Goal: Check status: Check status

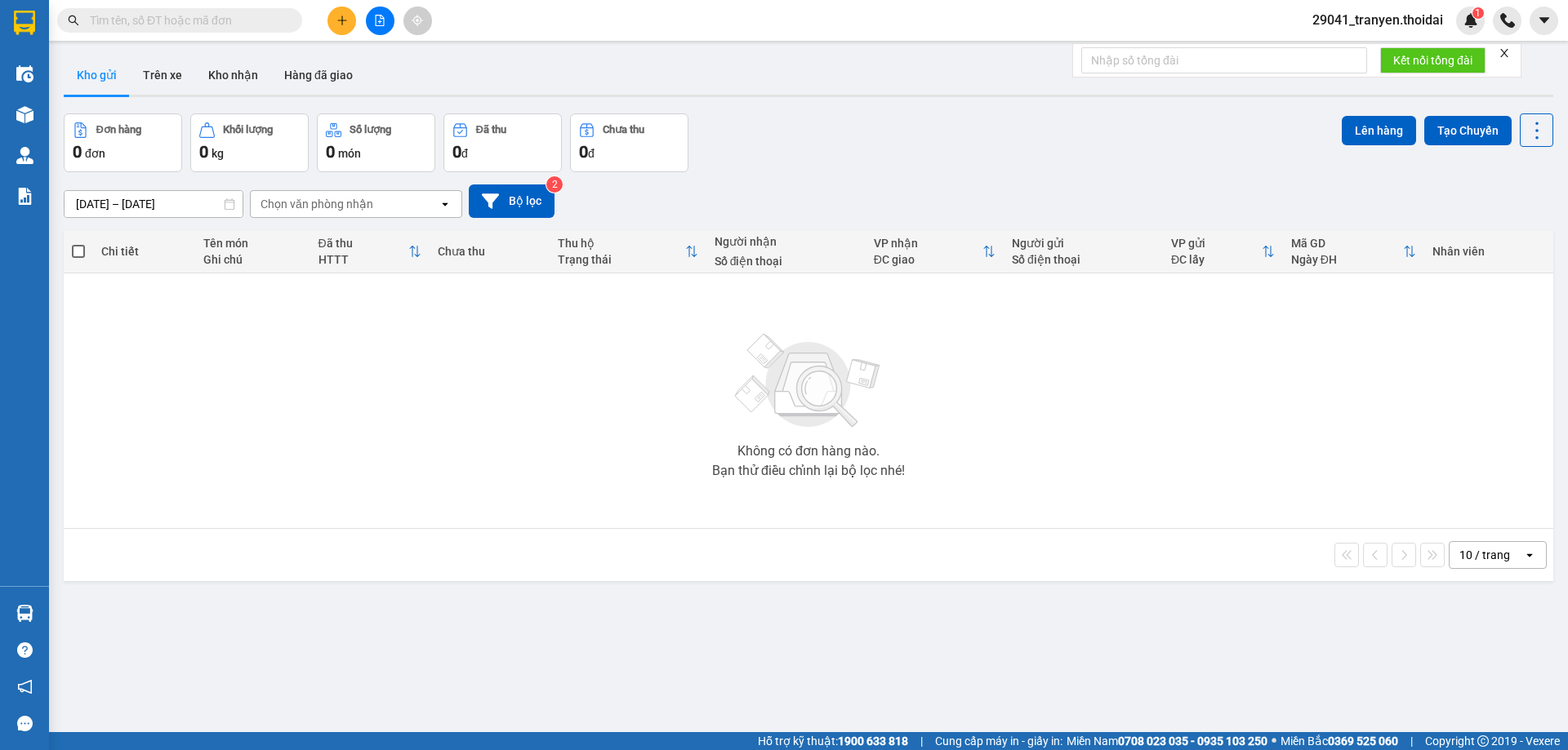
click at [195, 23] on input "text" at bounding box center [186, 20] width 193 height 18
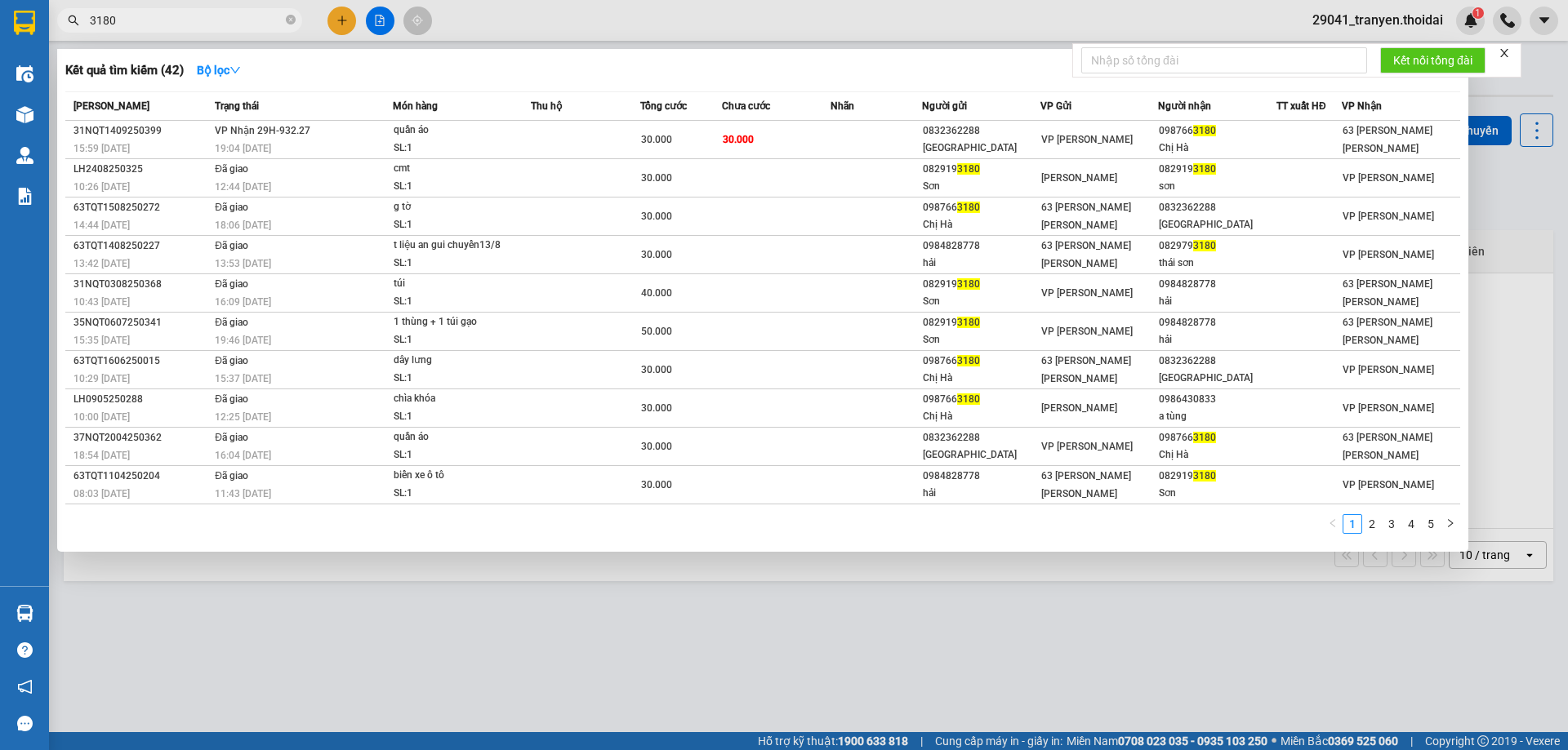
click at [258, 16] on input "3180" at bounding box center [186, 20] width 193 height 18
click at [255, 18] on input "3180" at bounding box center [186, 20] width 193 height 18
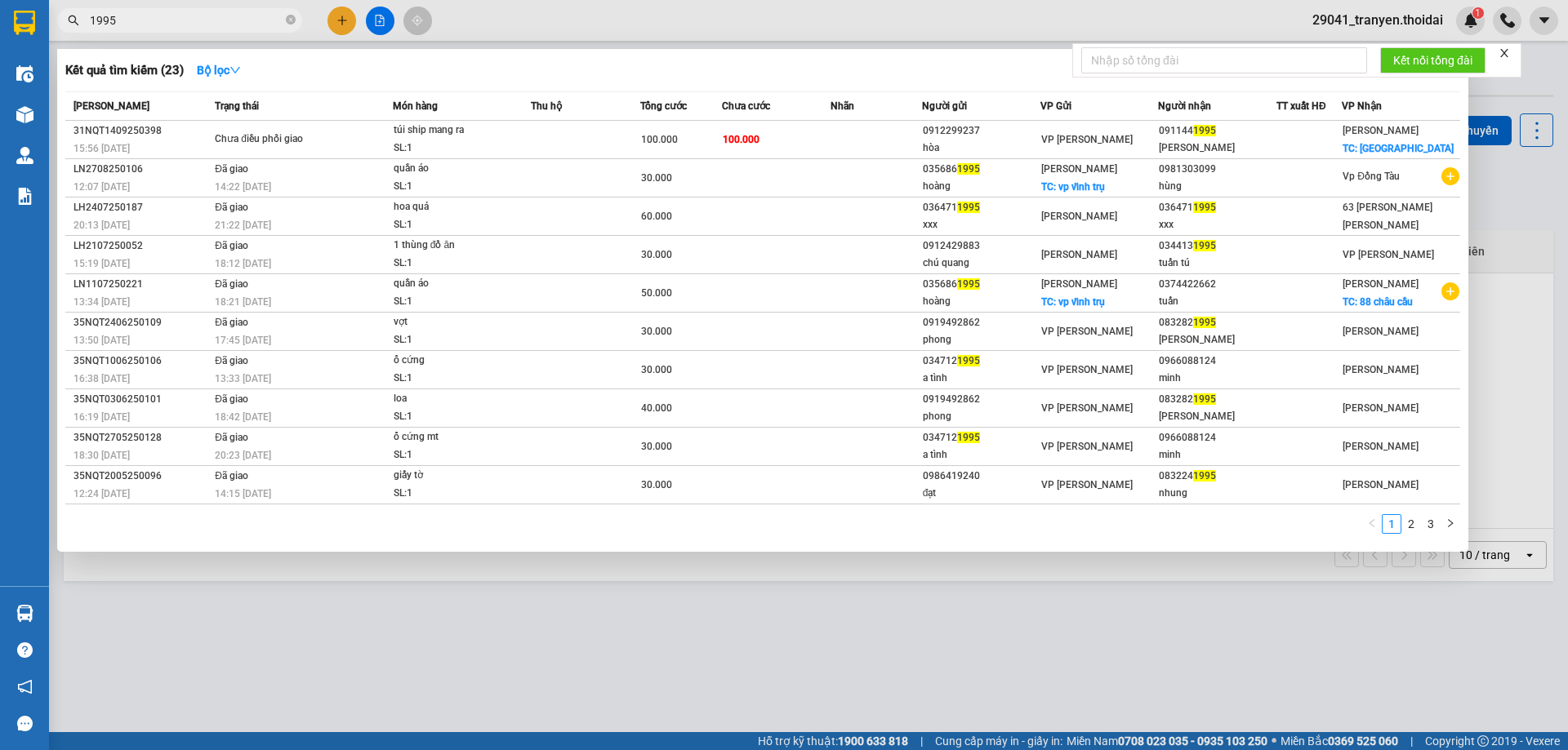
type input "1995"
click at [308, 567] on div at bounding box center [784, 375] width 1568 height 750
click at [196, 19] on input "1995" at bounding box center [186, 20] width 193 height 18
click at [733, 569] on div at bounding box center [784, 375] width 1568 height 750
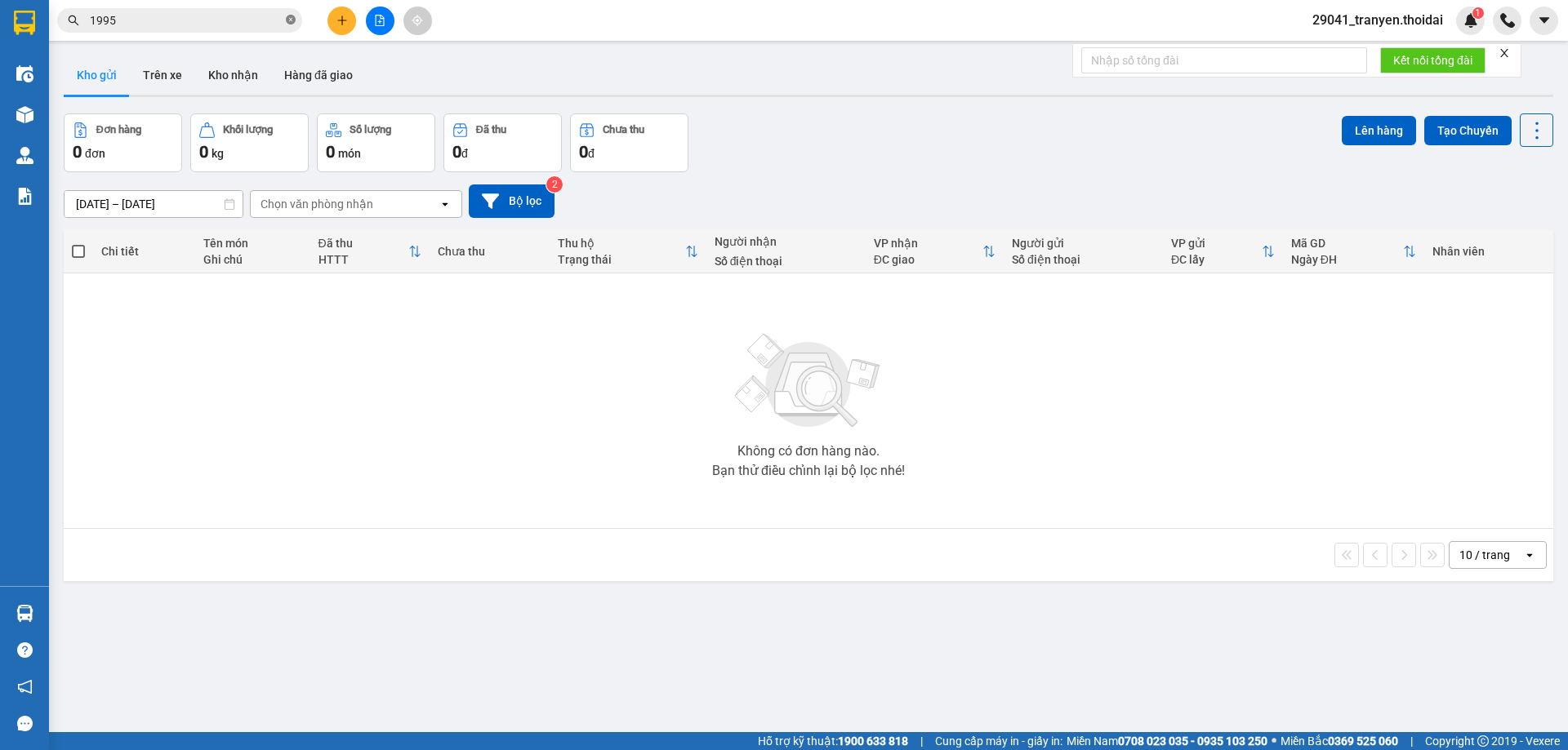
click at [292, 18] on icon "close-circle" at bounding box center [291, 19] width 10 height 10
click at [150, 13] on input "text" at bounding box center [186, 20] width 193 height 18
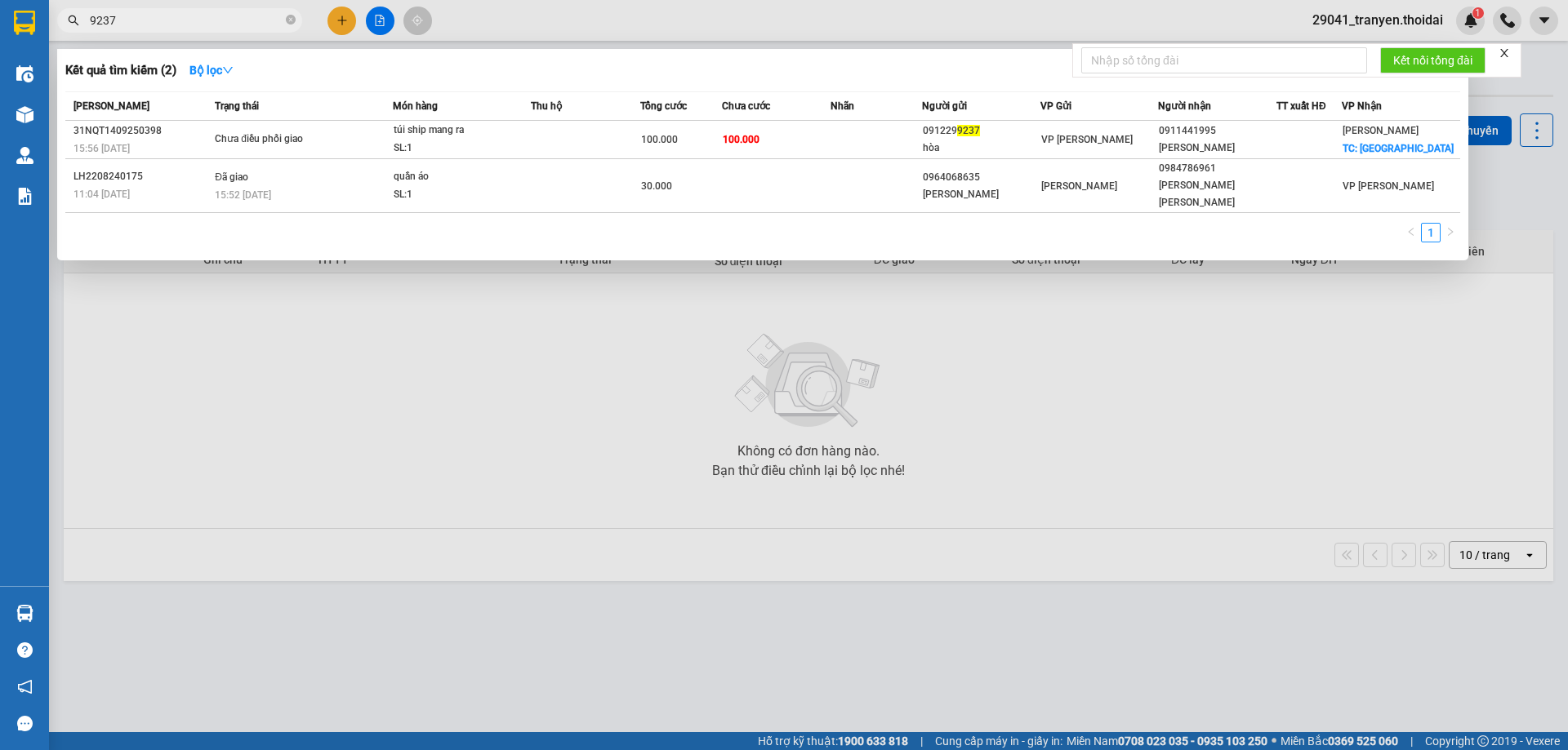
type input "9237"
click at [288, 19] on icon "close-circle" at bounding box center [291, 19] width 10 height 10
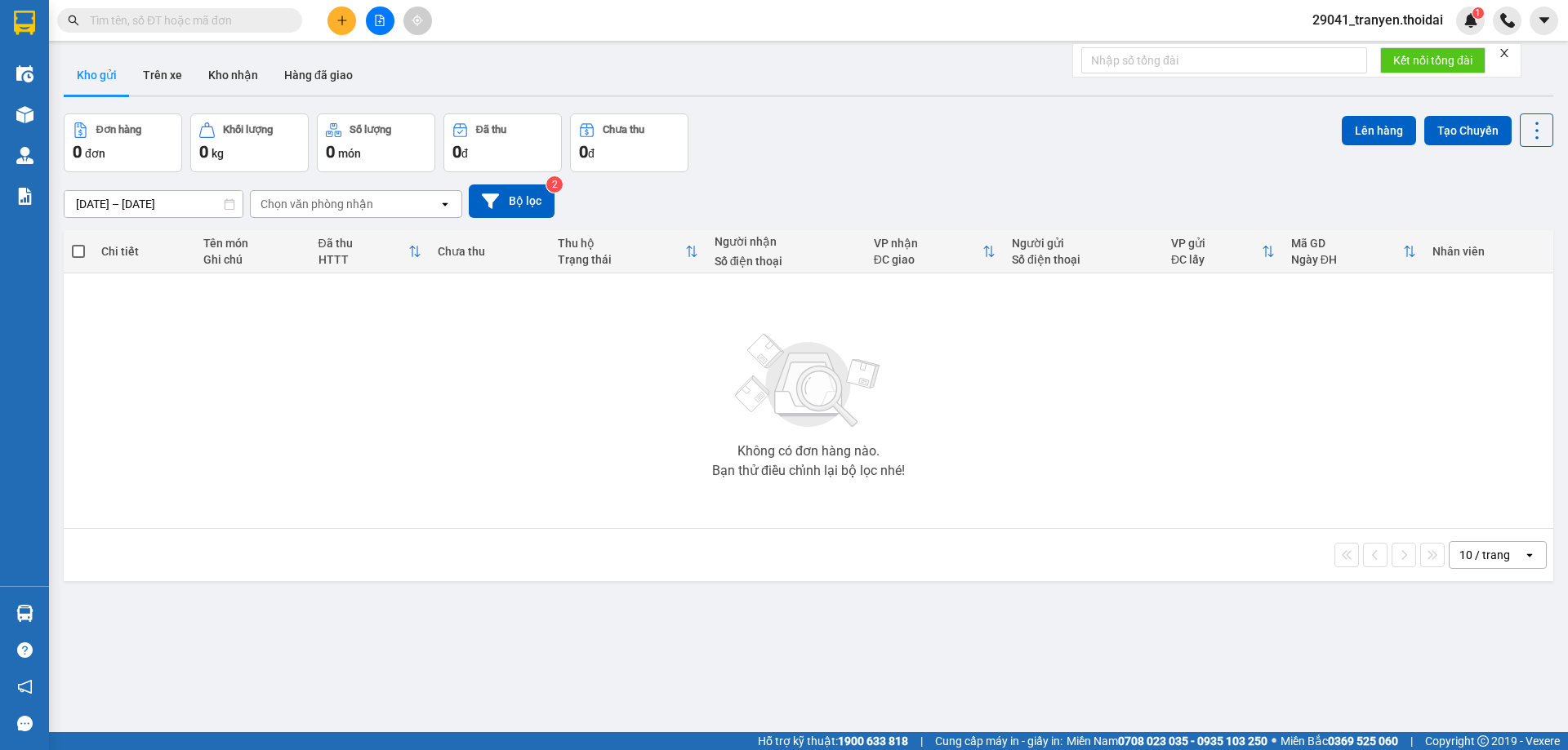
click at [599, 37] on div "Kết quả [PERSON_NAME] ( 2 ) Bộ lọc Mã ĐH Trạng thái Món hàng Thu hộ Tổng [PERSO…" at bounding box center [784, 20] width 1568 height 40
click at [229, 19] on input "text" at bounding box center [186, 20] width 193 height 18
drag, startPoint x: 1149, startPoint y: 368, endPoint x: 766, endPoint y: 195, distance: 420.3
click at [1150, 367] on div "Không có đơn hàng nào. Bạn thử điều chỉnh lại bộ lọc nhé!" at bounding box center [808, 400] width 1473 height 245
click at [174, 75] on button "Trên xe" at bounding box center [162, 75] width 65 height 39
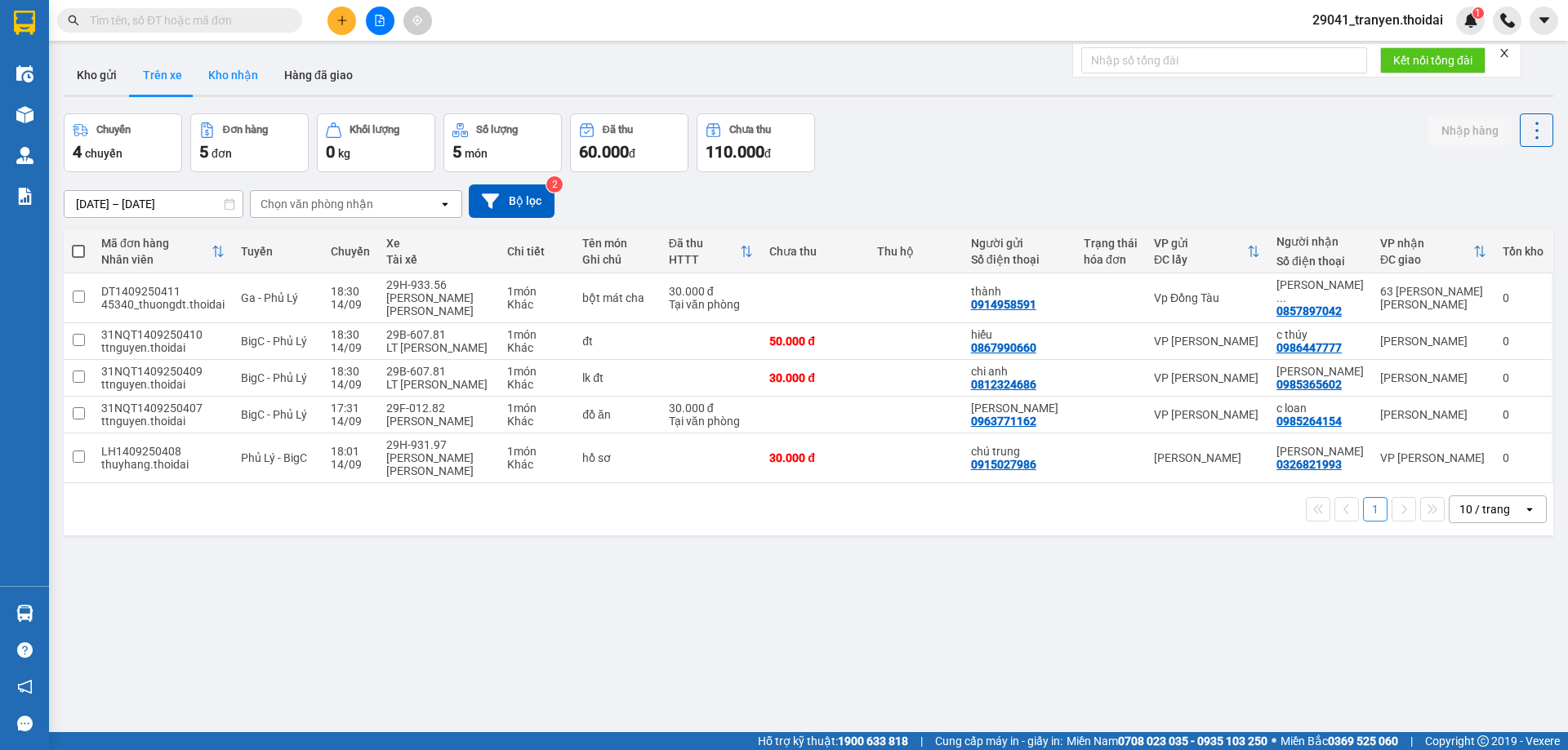
drag, startPoint x: 974, startPoint y: 184, endPoint x: 217, endPoint y: 83, distance: 763.7
click at [969, 182] on div "[DATE] – [DATE] Press the down arrow key to interact with the calendar and sele…" at bounding box center [808, 201] width 1490 height 58
click at [169, 16] on input "text" at bounding box center [186, 20] width 193 height 18
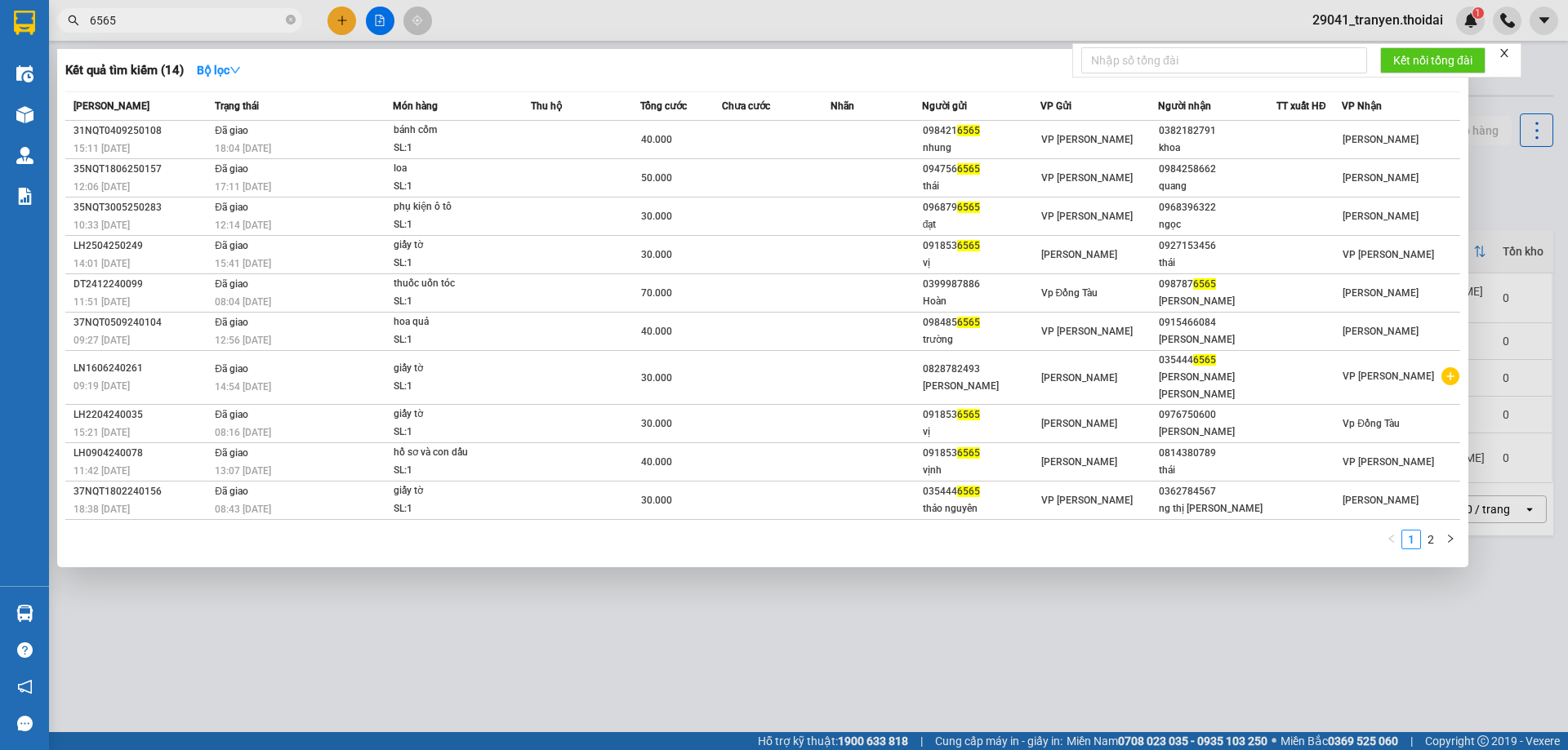
type input "6565"
click at [1495, 92] on div at bounding box center [784, 375] width 1568 height 750
click at [291, 19] on icon "close-circle" at bounding box center [291, 19] width 10 height 10
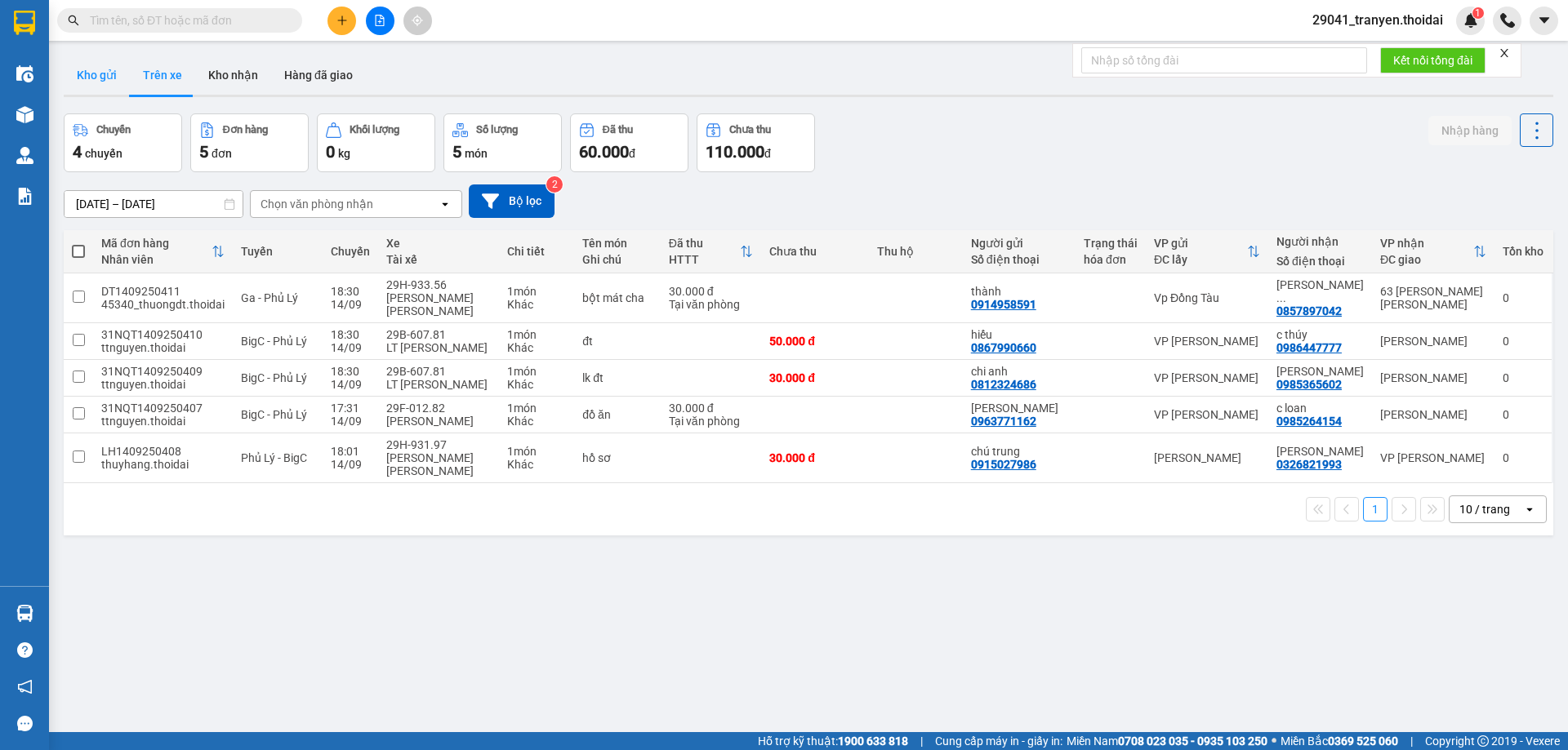
click at [84, 70] on button "Kho gửi" at bounding box center [97, 75] width 66 height 39
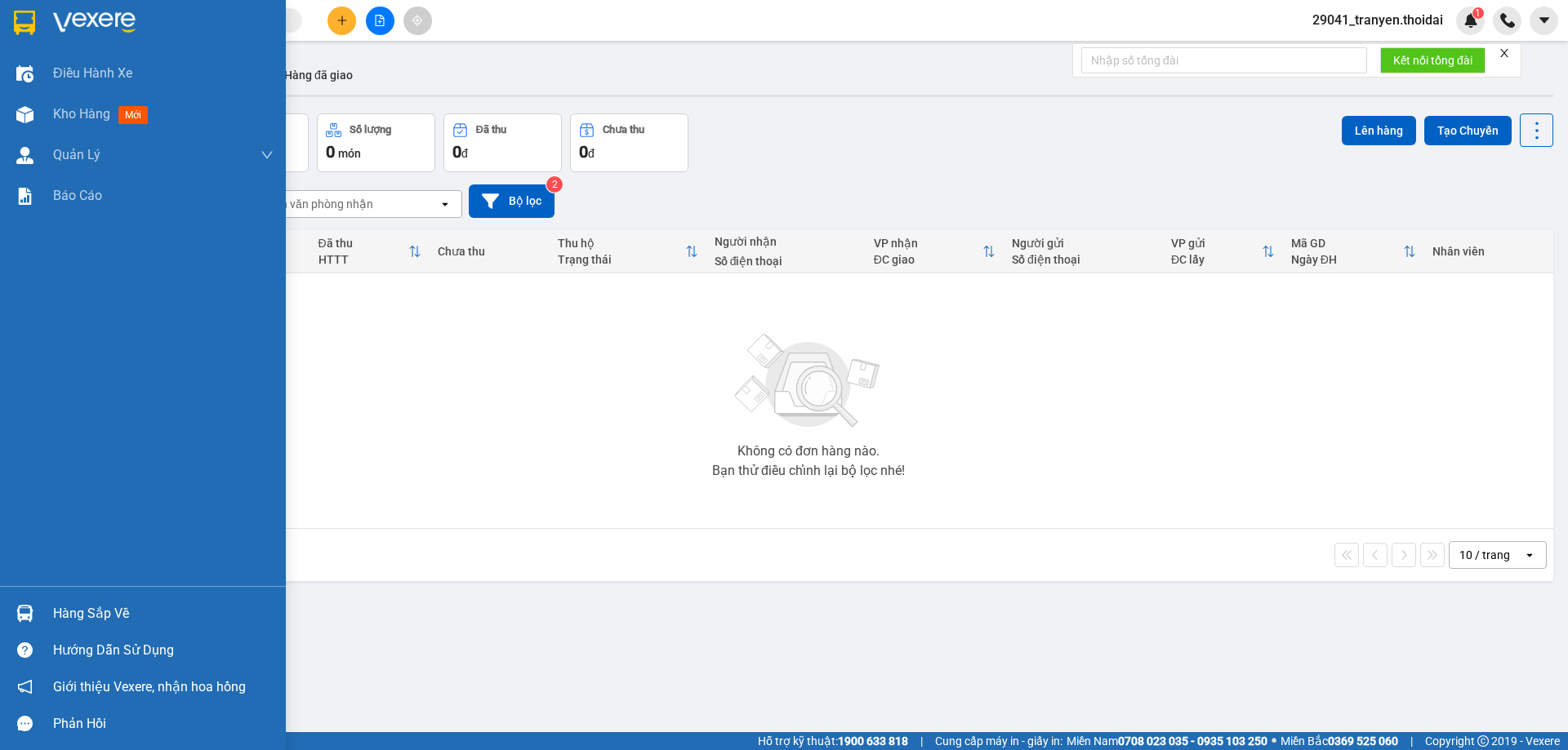
click at [78, 614] on div "Hàng sắp về" at bounding box center [164, 613] width 221 height 24
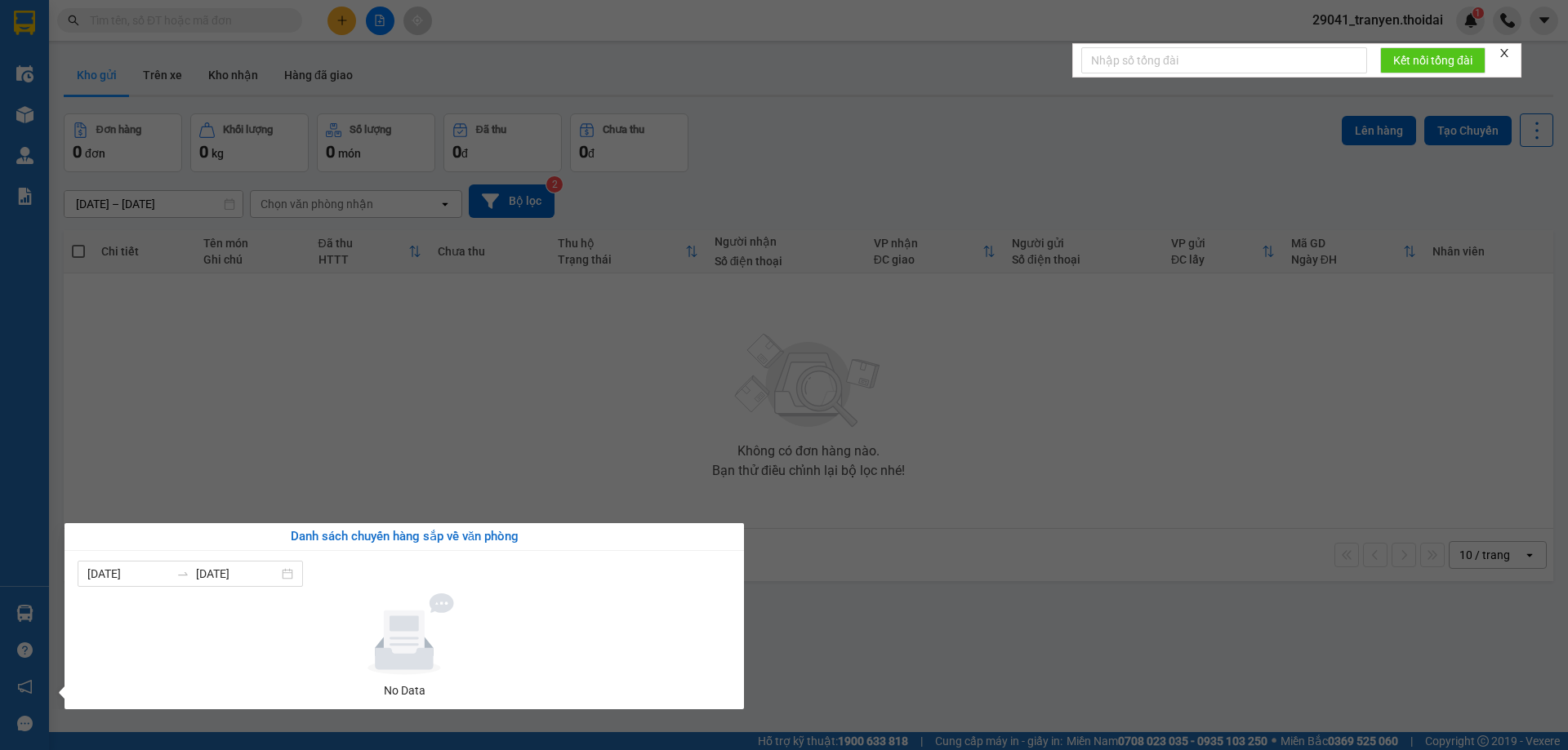
drag, startPoint x: 560, startPoint y: 408, endPoint x: 308, endPoint y: 55, distance: 433.7
click at [552, 389] on section "Kết quả [PERSON_NAME] ( 14 ) Bộ lọc Mã ĐH Trạng thái Món hàng Thu hộ Tổng [PERS…" at bounding box center [784, 375] width 1568 height 750
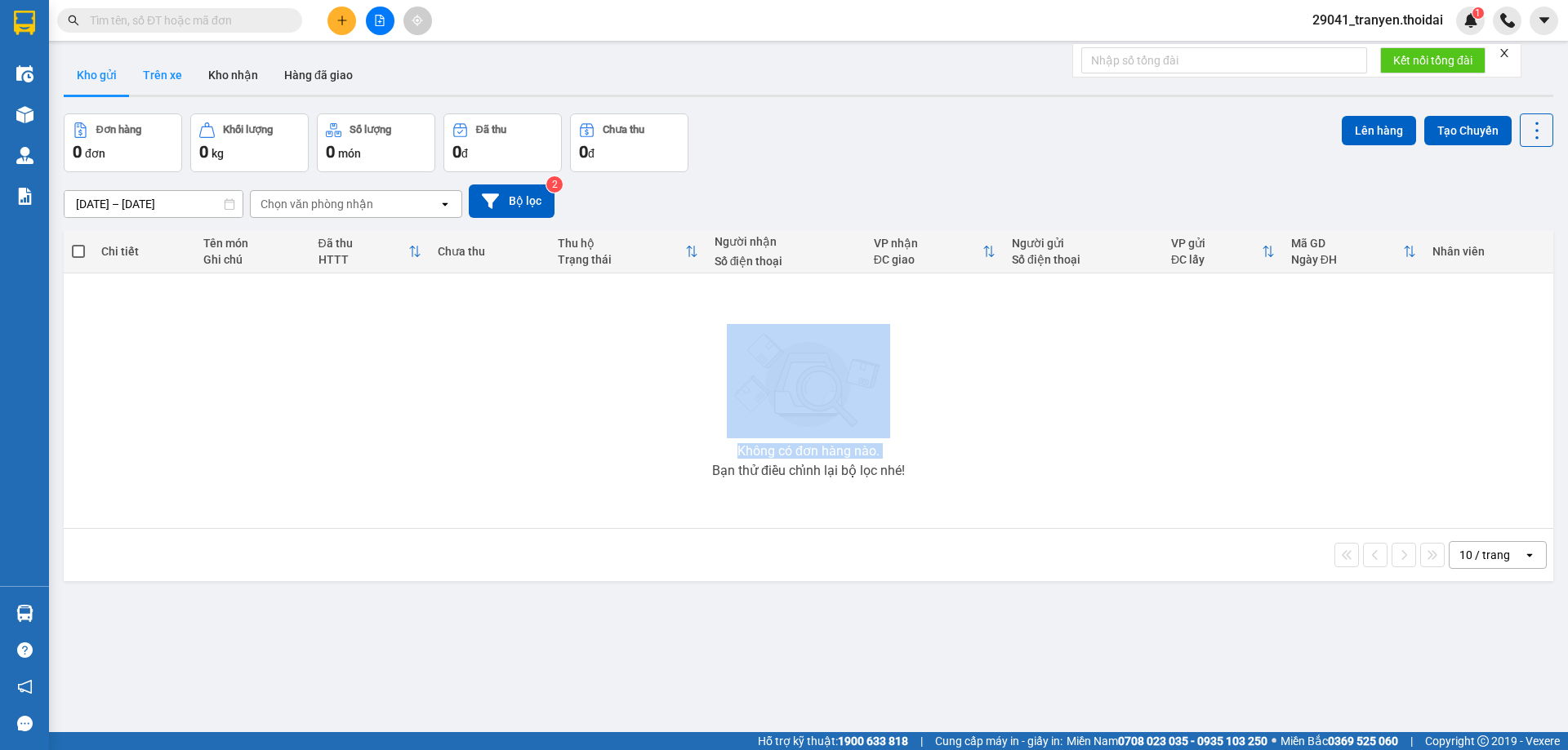
click at [184, 75] on button "Trên xe" at bounding box center [162, 75] width 65 height 39
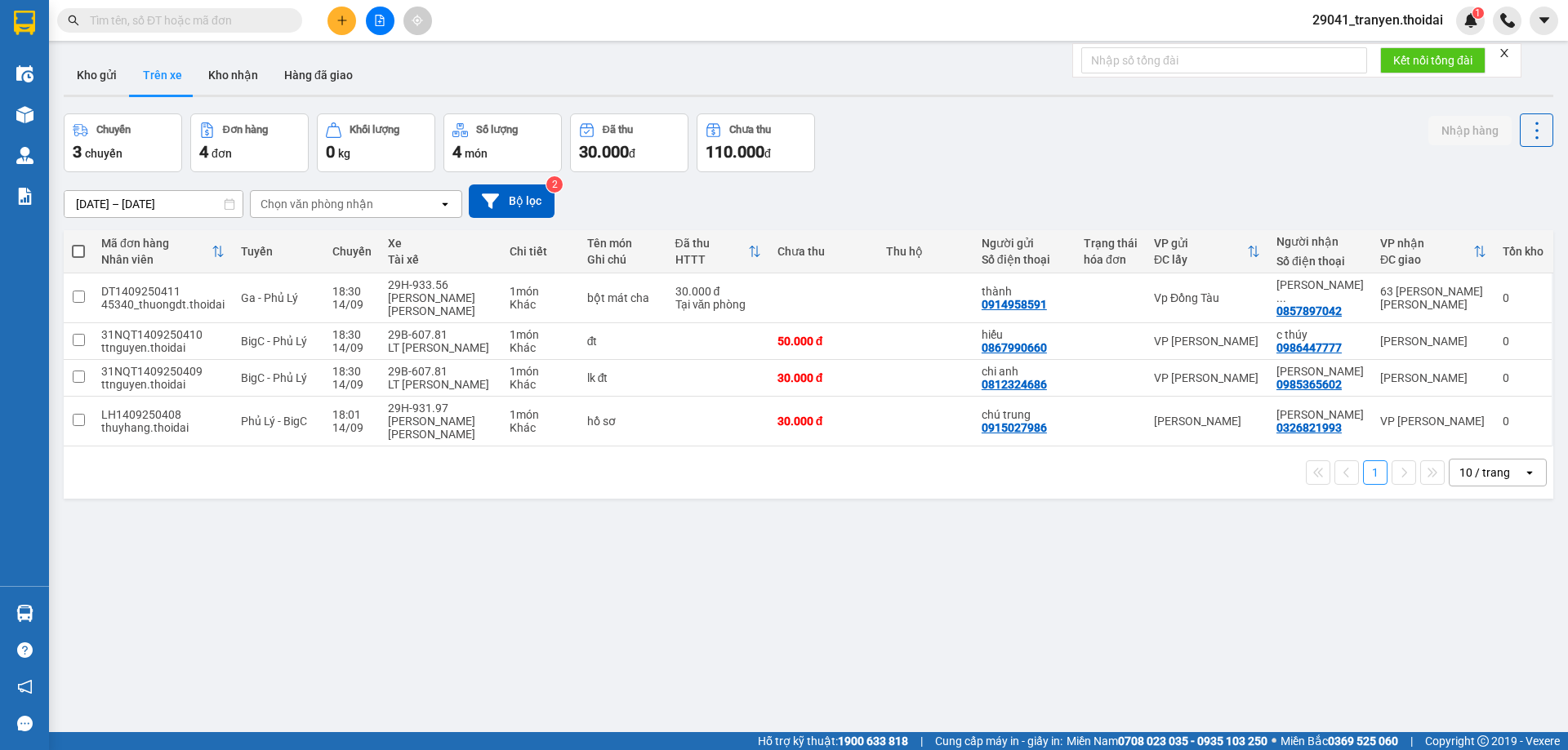
drag, startPoint x: 1027, startPoint y: 161, endPoint x: 874, endPoint y: 153, distance: 153.2
click at [1027, 159] on div "Chuyến 3 chuyến Đơn hàng 4 đơn [PERSON_NAME] 0 kg Số [PERSON_NAME] 4 món Đã thu…" at bounding box center [808, 143] width 1490 height 59
click at [104, 66] on button "Kho gửi" at bounding box center [97, 75] width 66 height 39
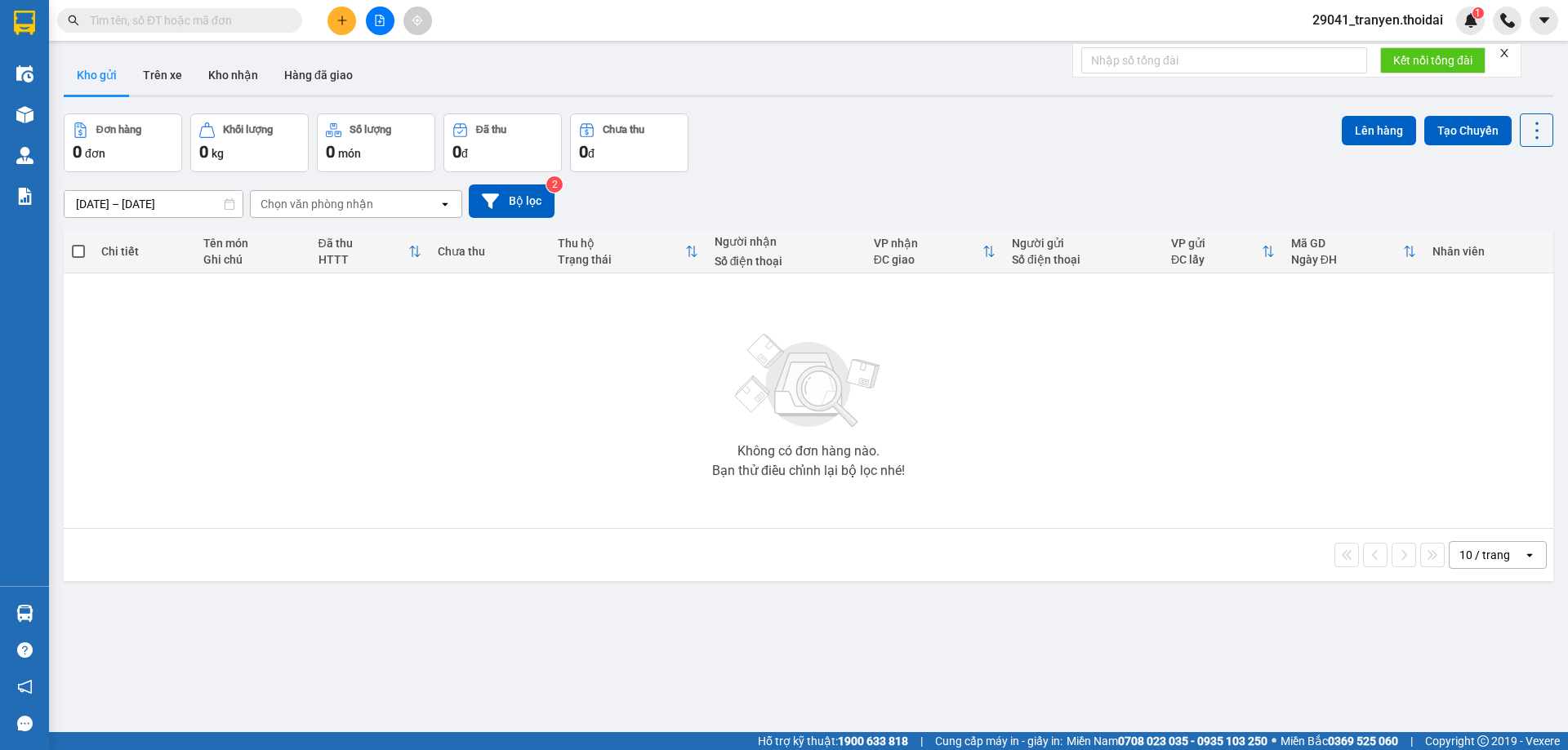
click at [905, 102] on div "ver 1.8.143 Kho gửi Trên xe [PERSON_NAME] Hàng đã [PERSON_NAME] hàng 0 đơn [PER…" at bounding box center [808, 424] width 1502 height 750
drag, startPoint x: 1168, startPoint y: 383, endPoint x: 1148, endPoint y: 371, distance: 23.3
click at [1169, 383] on div "Không có đơn hàng nào. Bạn thử điều chỉnh lại bộ lọc nhé!" at bounding box center [808, 400] width 1473 height 245
